Goal: Task Accomplishment & Management: Use online tool/utility

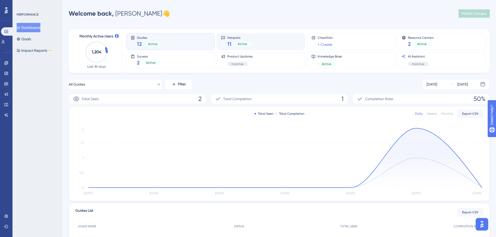
click at [238, 40] on div "Hotspots 11 Active" at bounding box center [239, 42] width 24 height 12
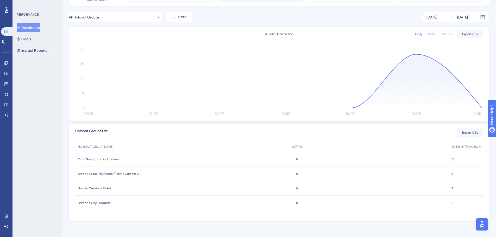
scroll to position [68, 0]
click at [93, 157] on span "Main Navigation in TrueView" at bounding box center [98, 159] width 41 height 4
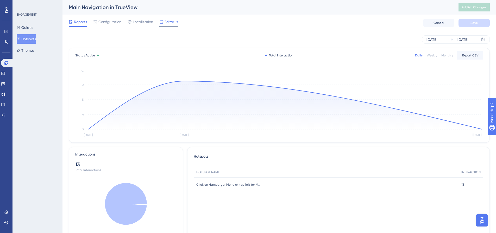
click at [169, 23] on span "Editor" at bounding box center [169, 22] width 10 height 6
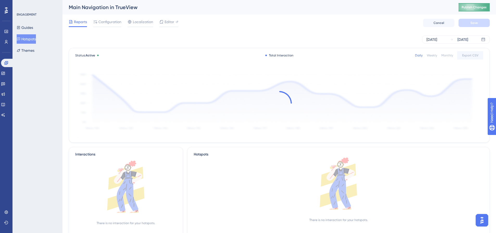
click at [468, 8] on span "Publish Changes" at bounding box center [473, 7] width 25 height 4
click at [476, 8] on span "Publish Changes" at bounding box center [473, 7] width 25 height 4
